Goal: Task Accomplishment & Management: Manage account settings

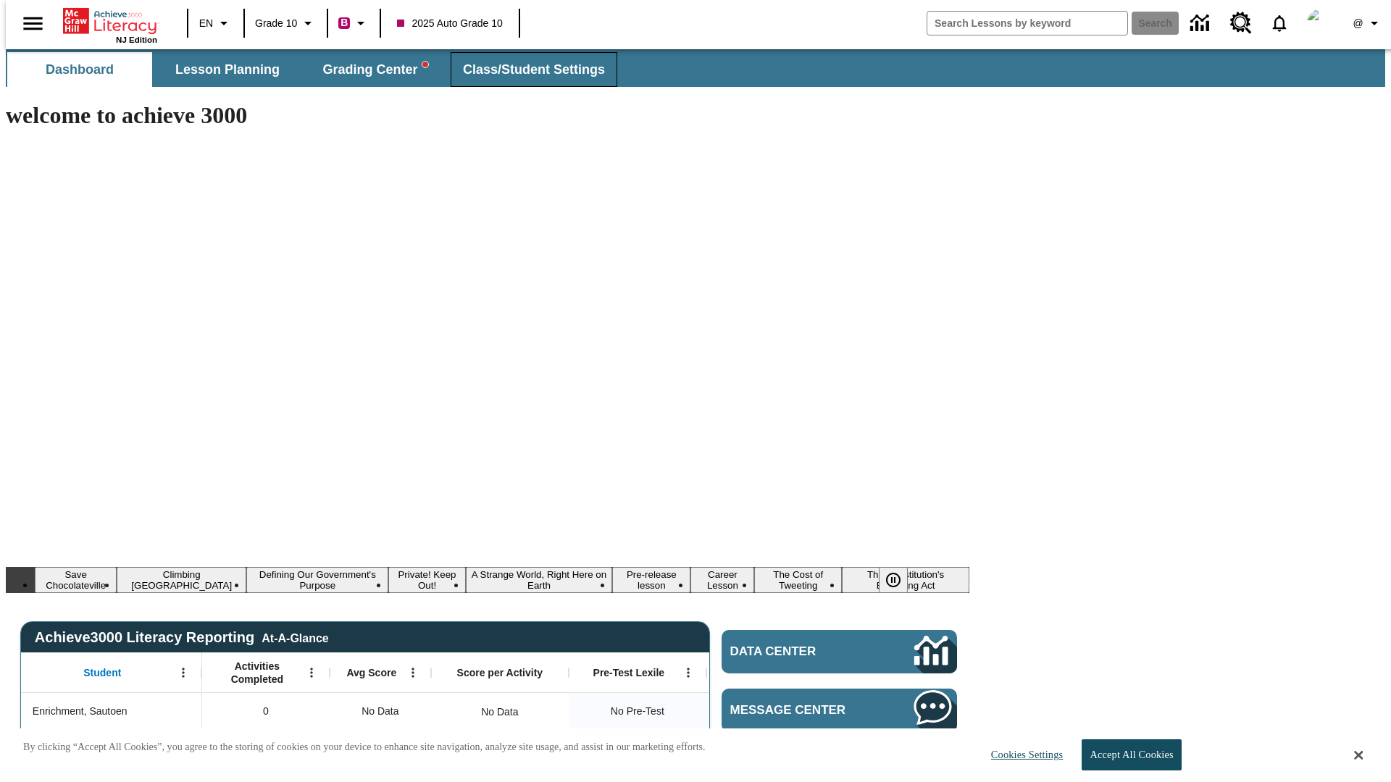
click at [526, 70] on span "Class/Student Settings" at bounding box center [534, 70] width 142 height 17
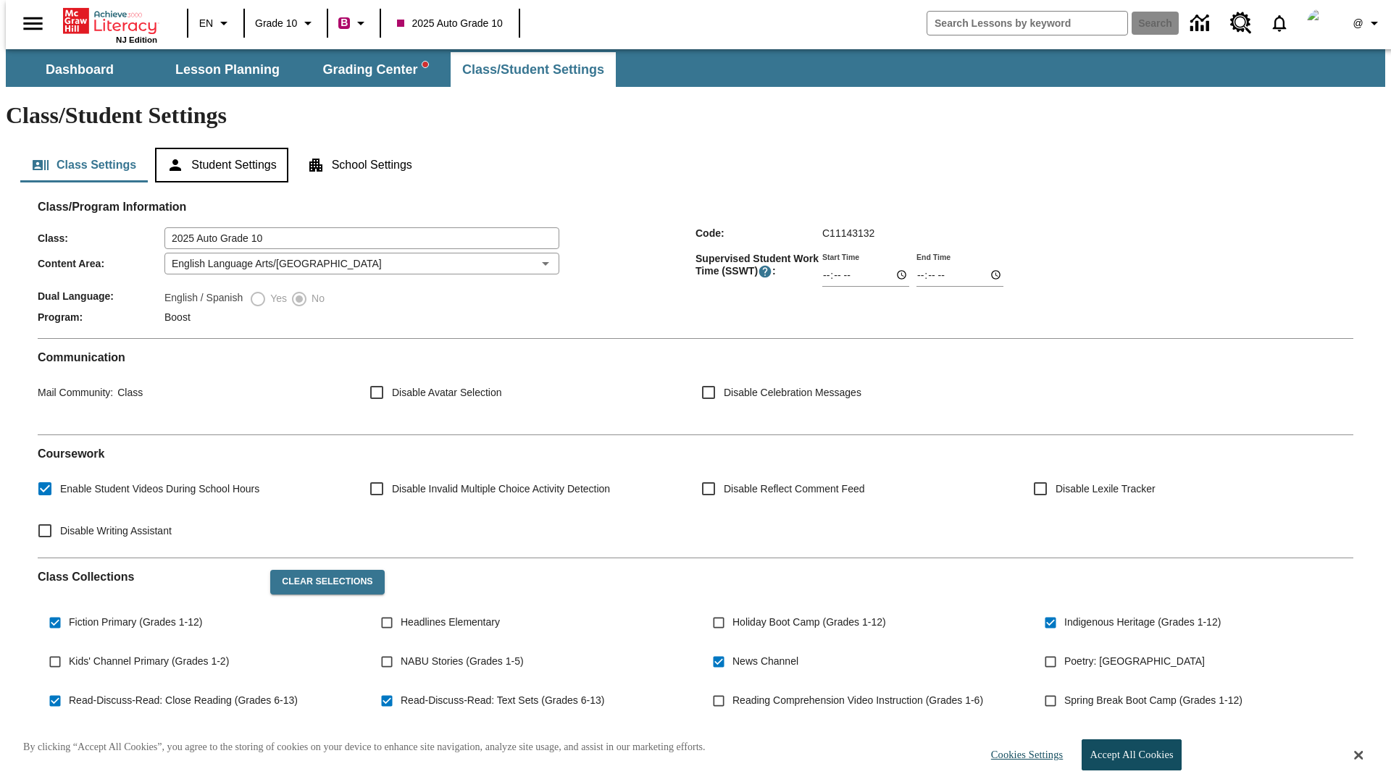
click at [218, 148] on button "Student Settings" at bounding box center [221, 165] width 133 height 35
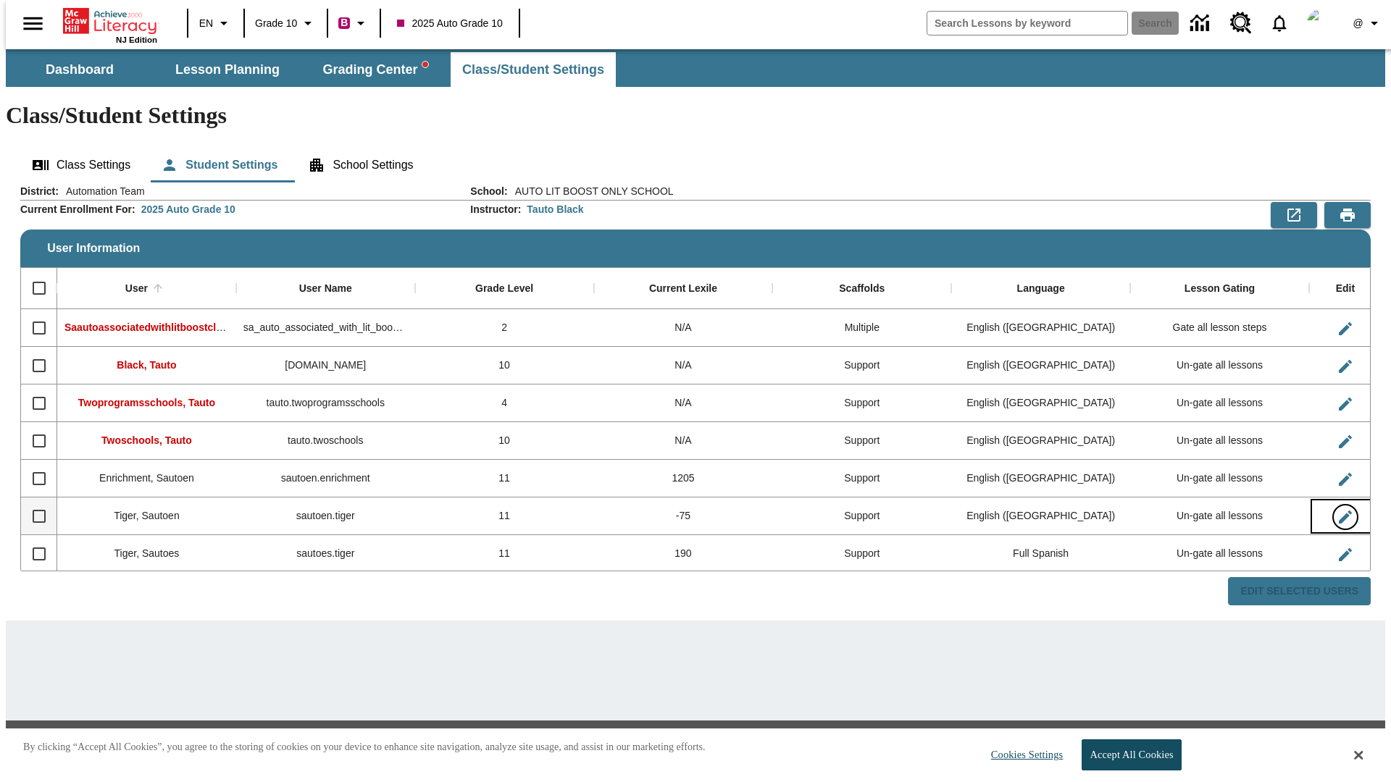
click at [1339, 511] on icon "Edit User" at bounding box center [1345, 517] width 13 height 13
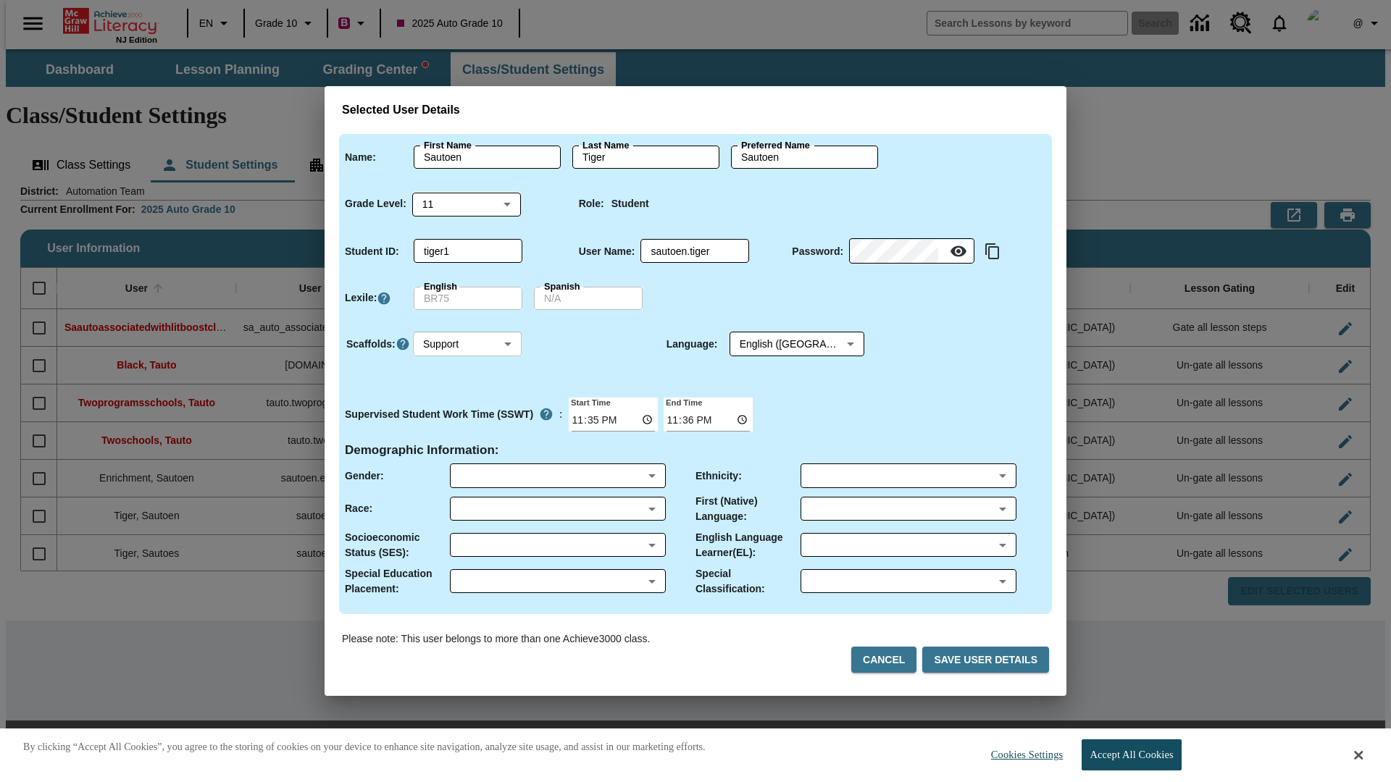
click at [467, 344] on body "Skip to main content NJ Edition EN Grade 10 B 2025 Auto Grade 10 Search 0 @ Das…" at bounding box center [695, 418] width 1379 height 738
click at [467, 398] on li "Support" at bounding box center [467, 398] width 109 height 24
click at [783, 344] on body "Skip to main content NJ Edition EN Grade 10 B 2025 Auto Grade 10 Search 0 @ Das…" at bounding box center [695, 418] width 1379 height 738
click at [467, 344] on body "Skip to main content NJ Edition EN Grade 10 B 2025 Auto Grade 10 Search 0 @ Das…" at bounding box center [695, 418] width 1379 height 738
click at [467, 422] on li "Enrichment" at bounding box center [467, 422] width 109 height 24
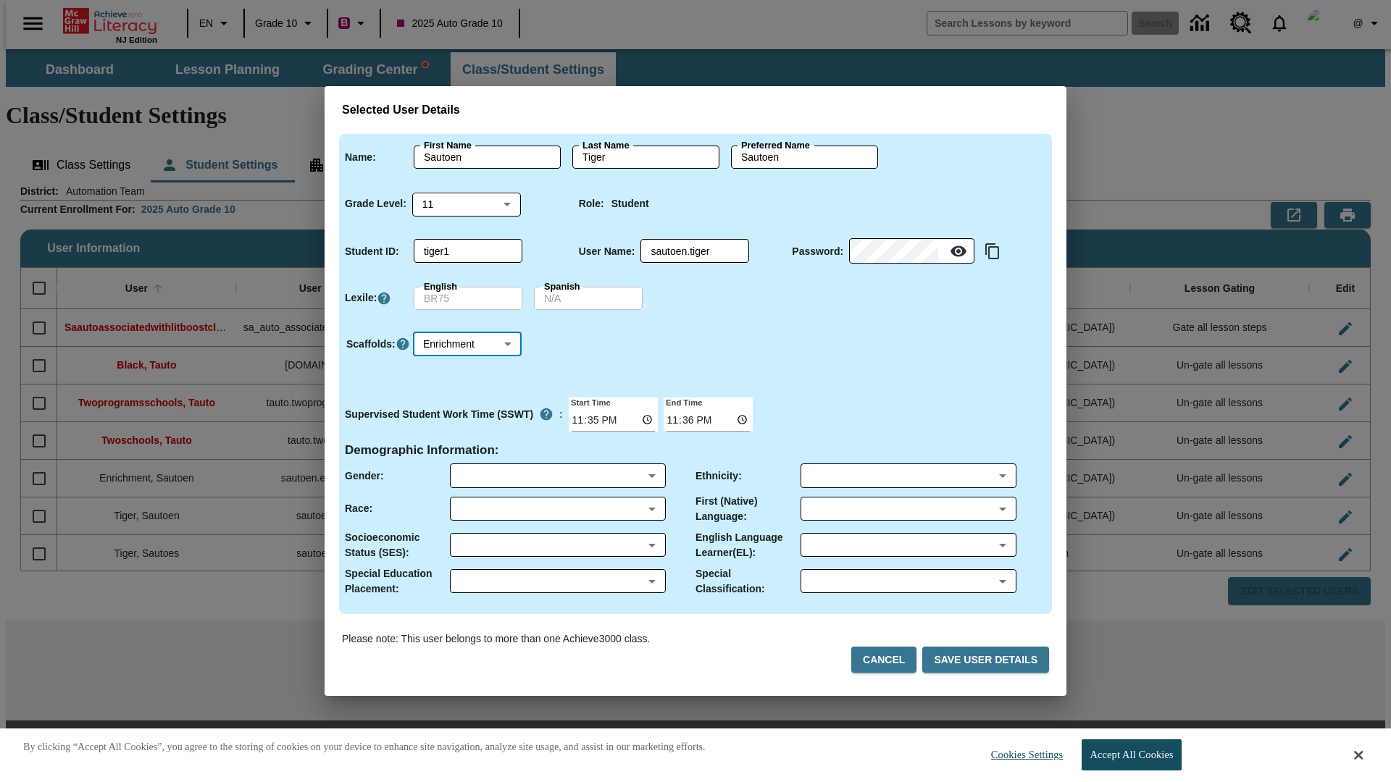
click at [467, 344] on body "Skip to main content NJ Edition EN Grade 10 B 2025 Auto Grade 10 Search 0 @ Das…" at bounding box center [695, 418] width 1379 height 738
click at [467, 374] on li "Standard" at bounding box center [467, 374] width 109 height 24
click at [467, 344] on body "Skip to main content NJ Edition EN Grade 10 B 2025 Auto Grade 10 Search 0 @ Das…" at bounding box center [695, 418] width 1379 height 738
click at [467, 445] on li "Multiple" at bounding box center [467, 446] width 109 height 24
type input "M"
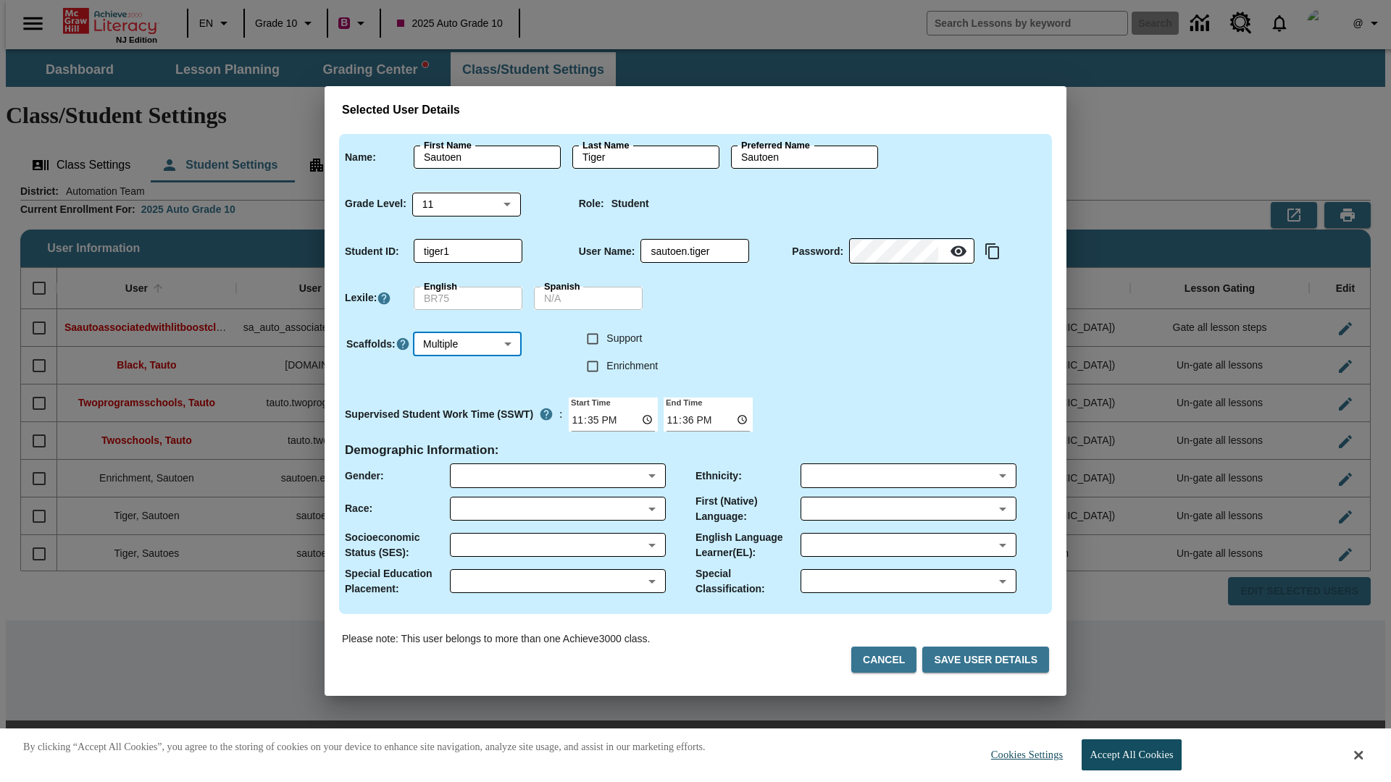
click at [592, 366] on input "Enrichment" at bounding box center [593, 367] width 28 height 28
checkbox input "true"
